Goal: Complete application form: Complete application form

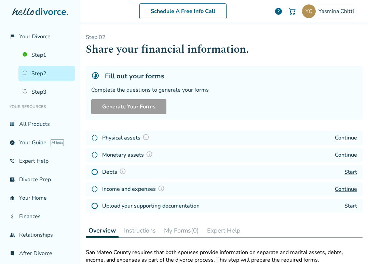
scroll to position [1, 0]
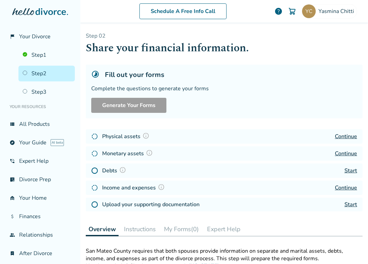
click at [348, 170] on link "Start" at bounding box center [350, 171] width 13 height 8
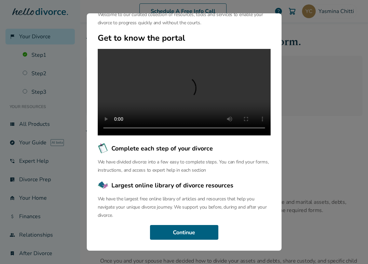
scroll to position [57, 0]
click at [173, 233] on button "Continue" at bounding box center [184, 232] width 68 height 15
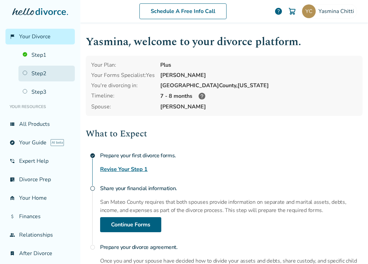
click at [29, 74] on link "Step 2" at bounding box center [46, 74] width 56 height 16
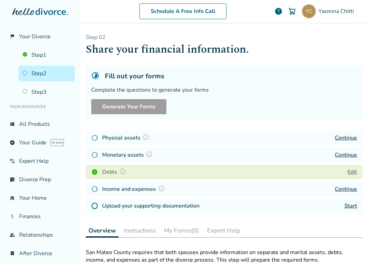
click at [340, 155] on link "Continue" at bounding box center [346, 155] width 22 height 8
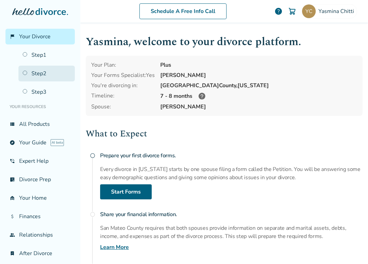
click at [33, 76] on link "Step 2" at bounding box center [46, 74] width 56 height 16
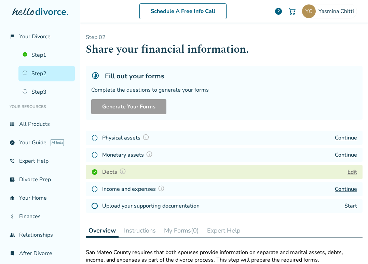
click at [338, 152] on link "Continue" at bounding box center [346, 155] width 22 height 8
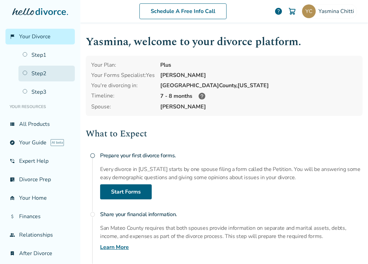
click at [38, 77] on link "Step 2" at bounding box center [46, 74] width 56 height 16
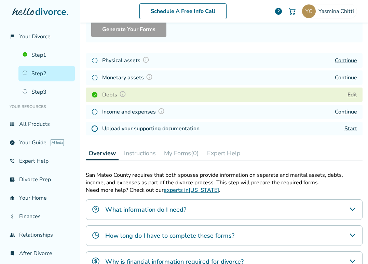
scroll to position [76, 0]
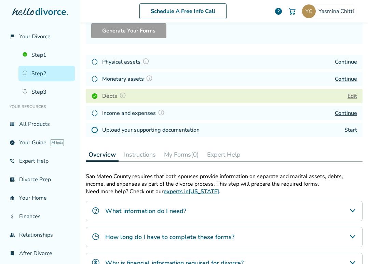
click at [349, 97] on button "Edit" at bounding box center [352, 96] width 10 height 8
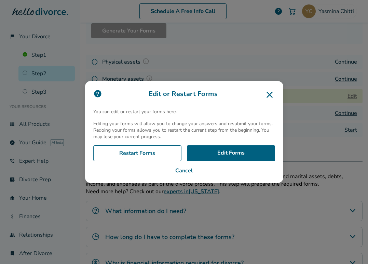
click at [180, 168] on button "Cancel" at bounding box center [184, 170] width 182 height 8
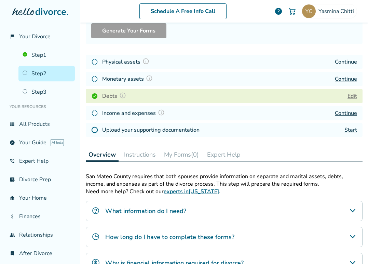
click at [343, 113] on link "Continue" at bounding box center [346, 113] width 22 height 8
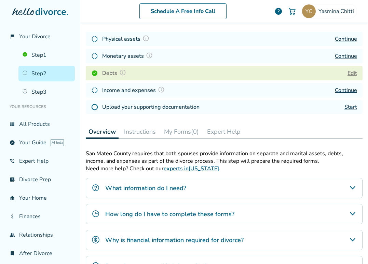
scroll to position [97, 0]
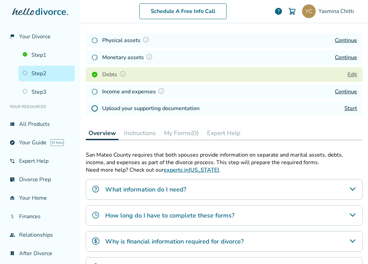
click at [337, 90] on link "Continue" at bounding box center [346, 92] width 22 height 8
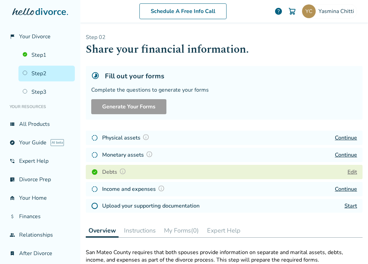
click at [345, 205] on link "Start" at bounding box center [350, 206] width 13 height 8
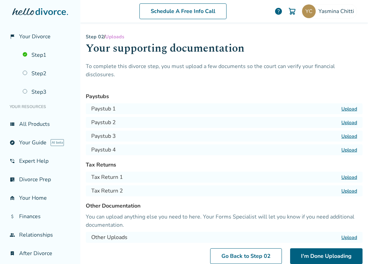
click at [342, 109] on label "Upload" at bounding box center [349, 109] width 16 height 6
click at [0, 0] on input "Upload" at bounding box center [0, 0] width 0 height 0
click at [344, 122] on label "Upload" at bounding box center [349, 122] width 16 height 6
click at [0, 0] on input "Upload" at bounding box center [0, 0] width 0 height 0
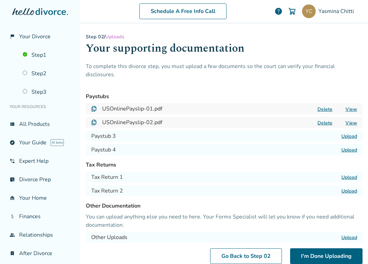
click at [341, 136] on label "Upload" at bounding box center [349, 136] width 16 height 6
click at [0, 0] on input "Upload" at bounding box center [0, 0] width 0 height 0
click at [345, 147] on label "Upload" at bounding box center [349, 150] width 16 height 6
click at [0, 0] on input "Upload" at bounding box center [0, 0] width 0 height 0
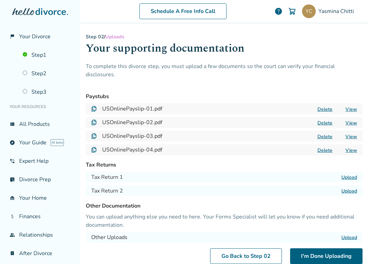
click at [341, 177] on label "Upload" at bounding box center [349, 177] width 16 height 6
click at [0, 0] on input "Upload" at bounding box center [0, 0] width 0 height 0
click at [342, 175] on label "Upload" at bounding box center [349, 177] width 16 height 6
click at [0, 0] on input "Upload" at bounding box center [0, 0] width 0 height 0
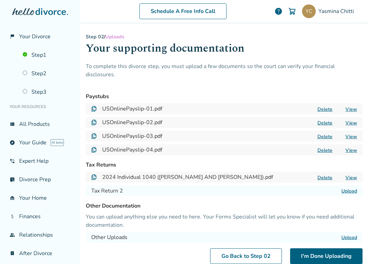
click at [344, 191] on label "Upload" at bounding box center [349, 191] width 16 height 6
click at [0, 0] on input "Upload" at bounding box center [0, 0] width 0 height 0
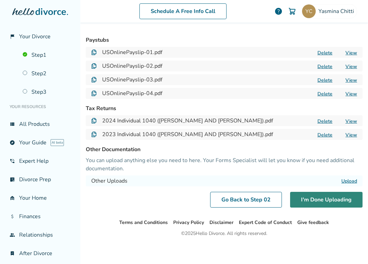
scroll to position [56, 0]
click at [334, 204] on button "I'm Done Uploading" at bounding box center [326, 200] width 72 height 16
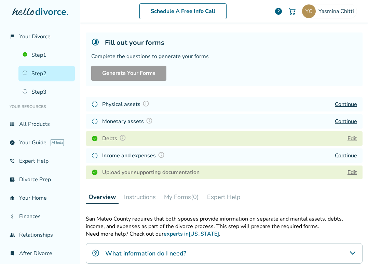
click at [342, 105] on link "Continue" at bounding box center [346, 104] width 22 height 8
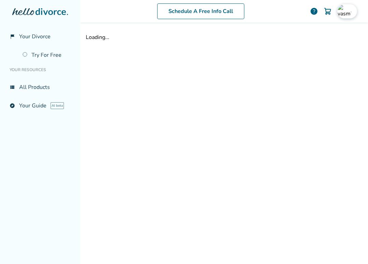
click at [337, 12] on img at bounding box center [344, 11] width 14 height 14
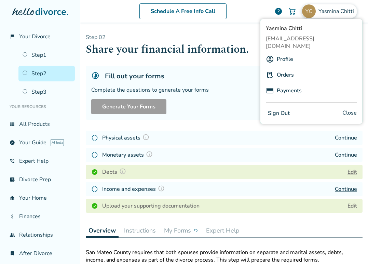
click at [218, 71] on div "Fill out your forms" at bounding box center [224, 75] width 266 height 9
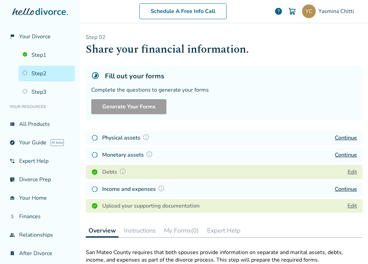
click at [146, 135] on img at bounding box center [145, 137] width 7 height 7
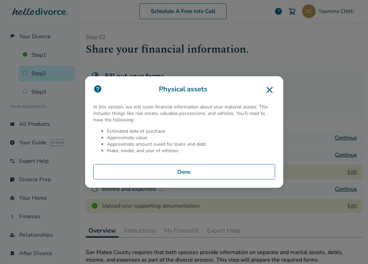
click at [270, 91] on icon at bounding box center [269, 90] width 6 height 6
